Goal: Information Seeking & Learning: Learn about a topic

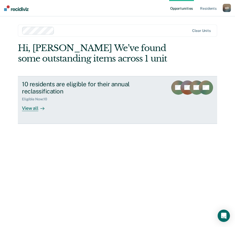
click at [22, 106] on link "10 residents are eligible for their annual reclassification Eligible Now : 10 V…" at bounding box center [118, 100] width 200 height 48
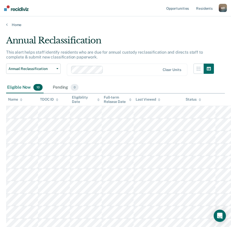
scroll to position [26, 0]
